Goal: Find specific page/section: Find specific page/section

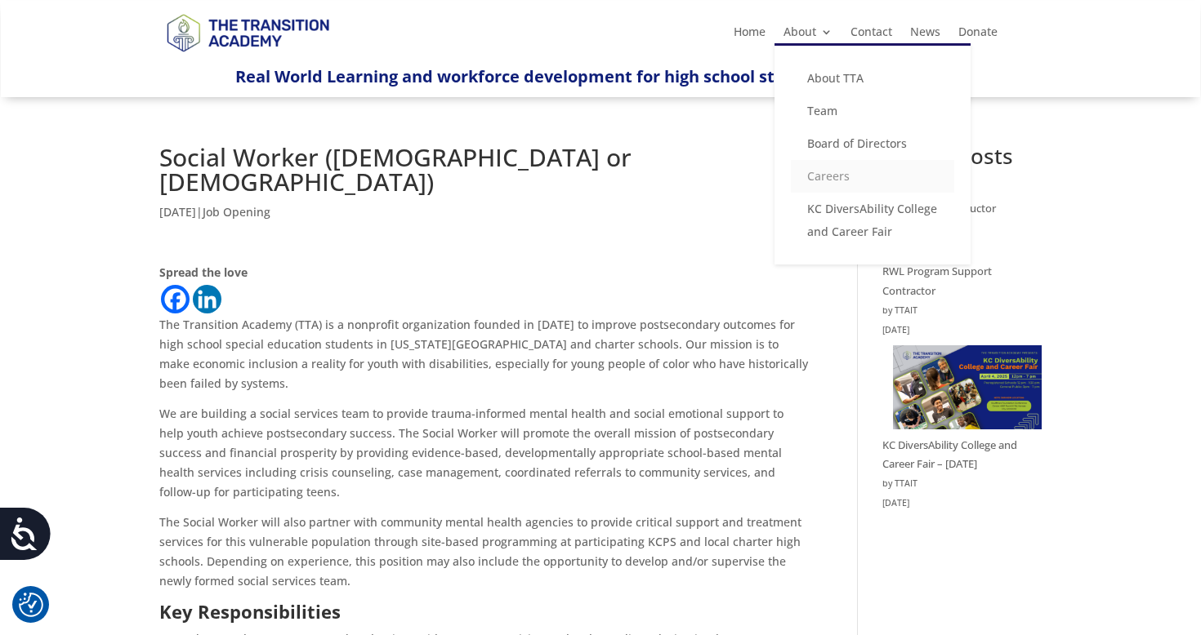
click at [821, 187] on link "Careers" at bounding box center [872, 176] width 163 height 33
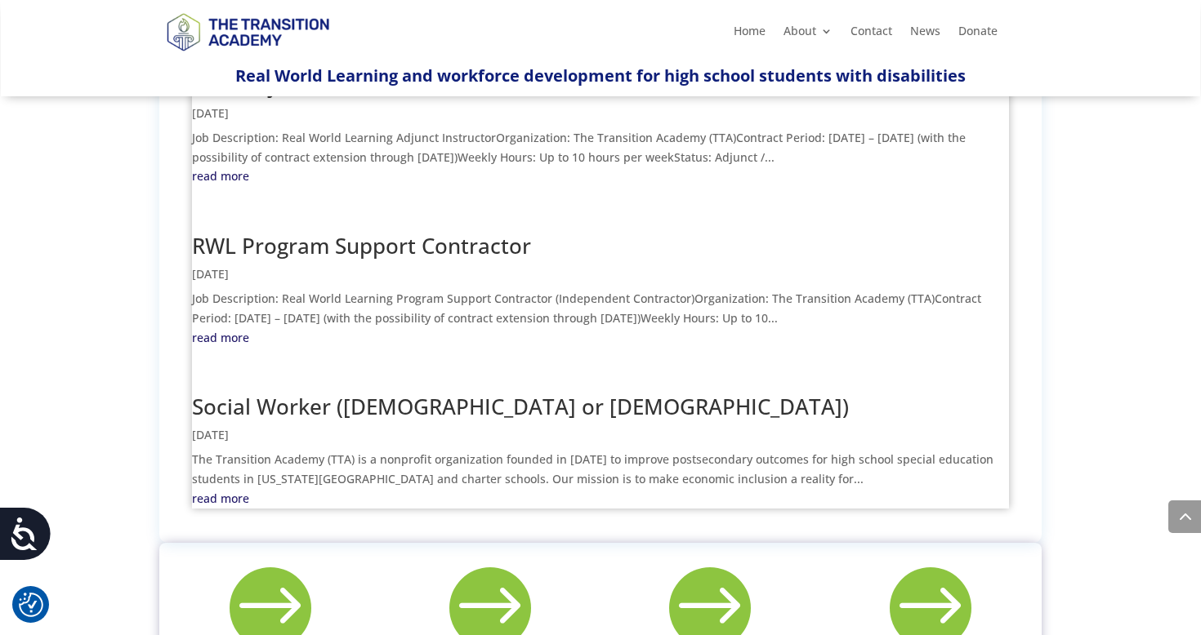
scroll to position [788, 0]
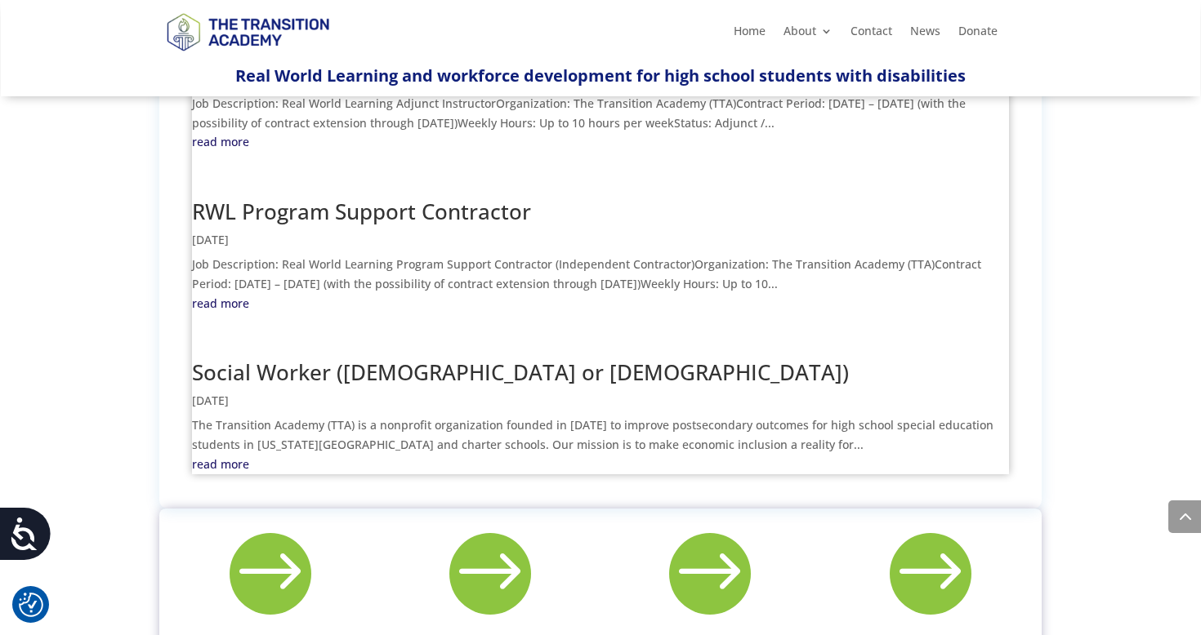
click at [304, 358] on link "Social Worker ([DEMOGRAPHIC_DATA] or [DEMOGRAPHIC_DATA])" at bounding box center [520, 372] width 657 height 29
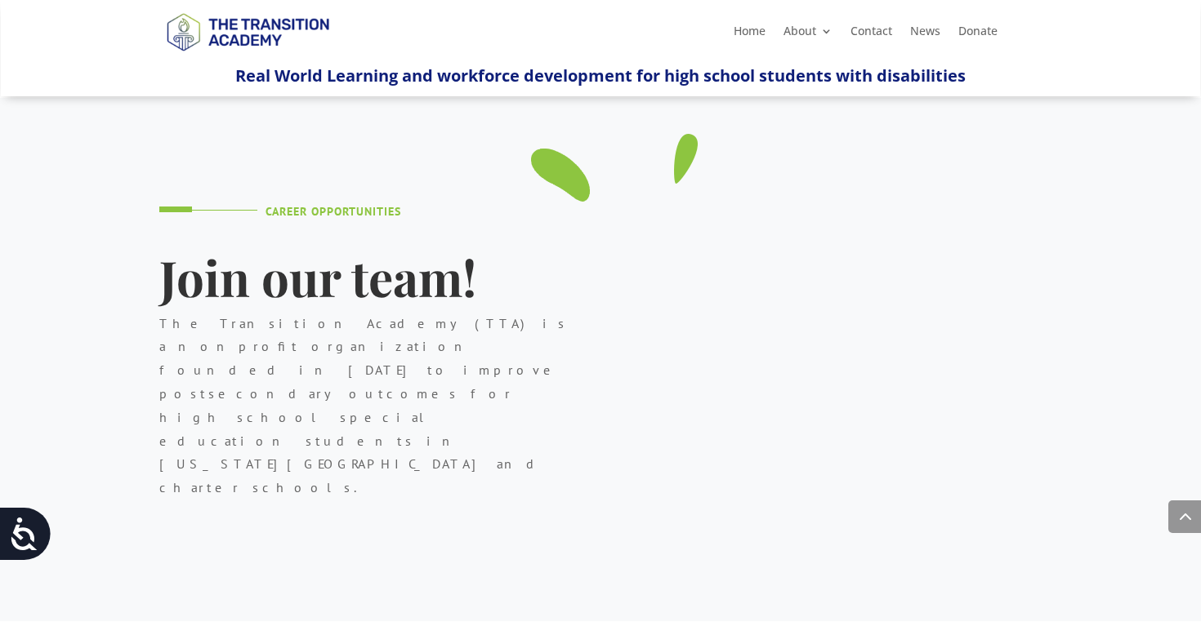
scroll to position [788, 0]
